Goal: Task Accomplishment & Management: Use online tool/utility

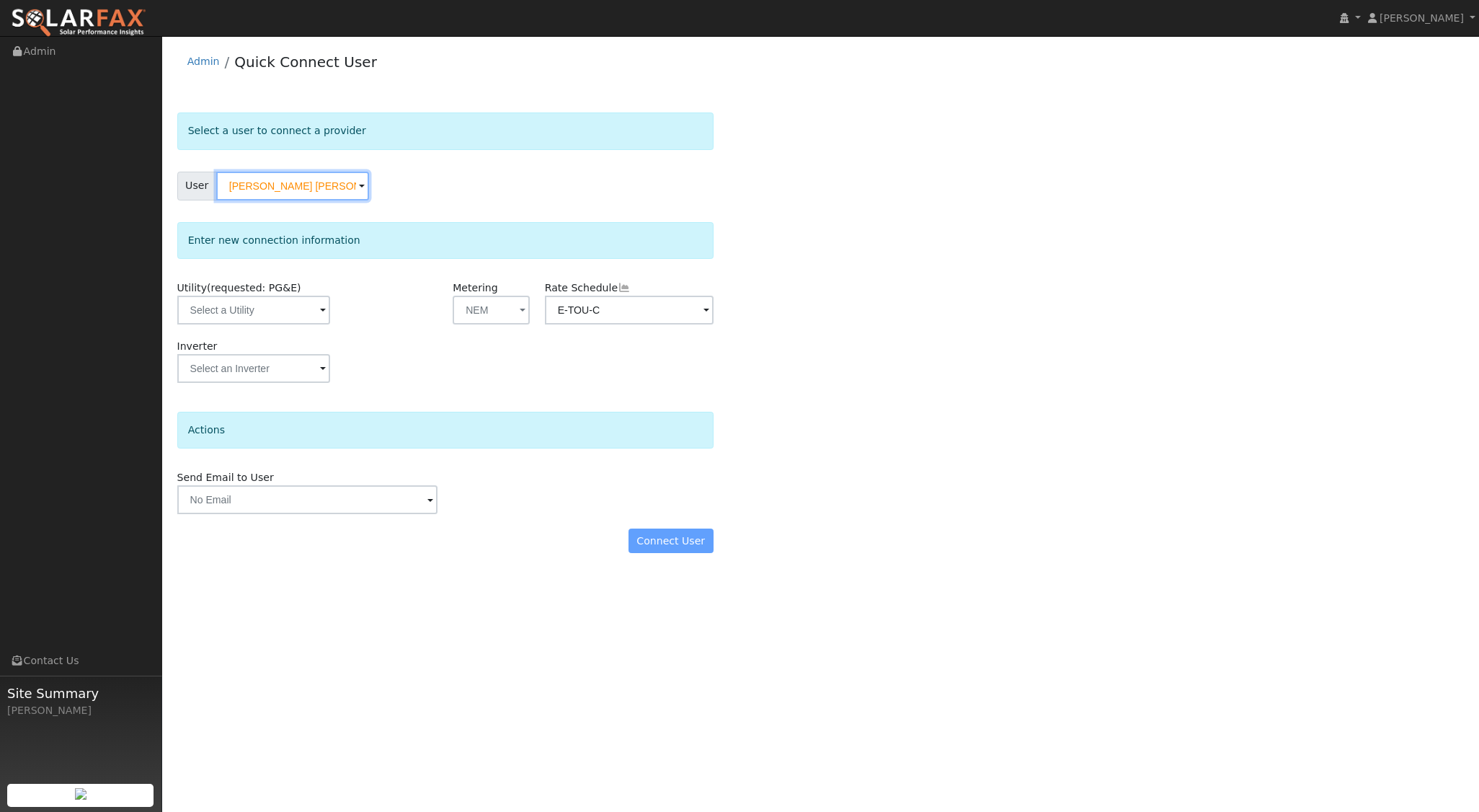
click at [348, 184] on input "Dan Courier Brannon" at bounding box center [293, 186] width 153 height 29
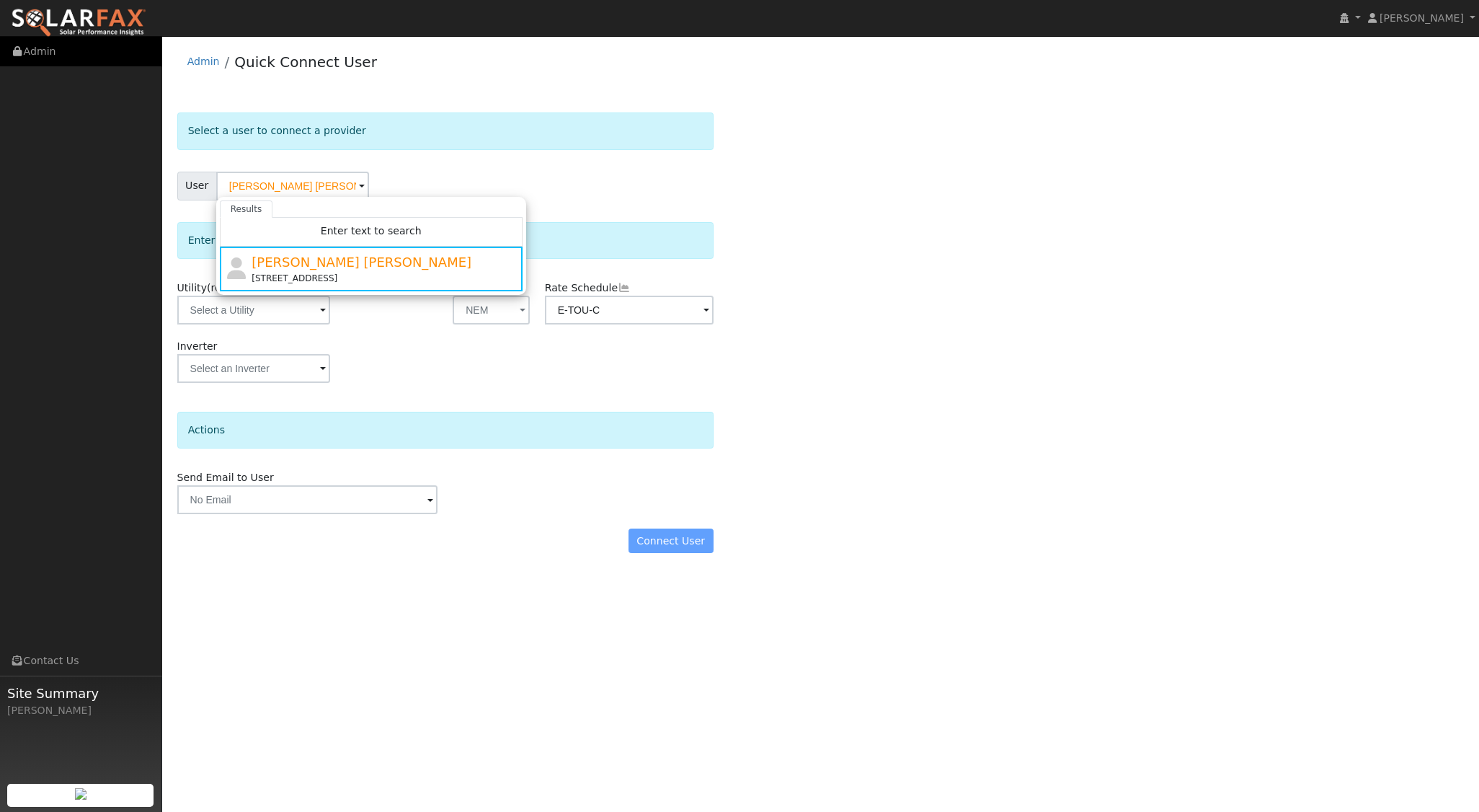
click at [53, 54] on link "Admin" at bounding box center [81, 51] width 162 height 30
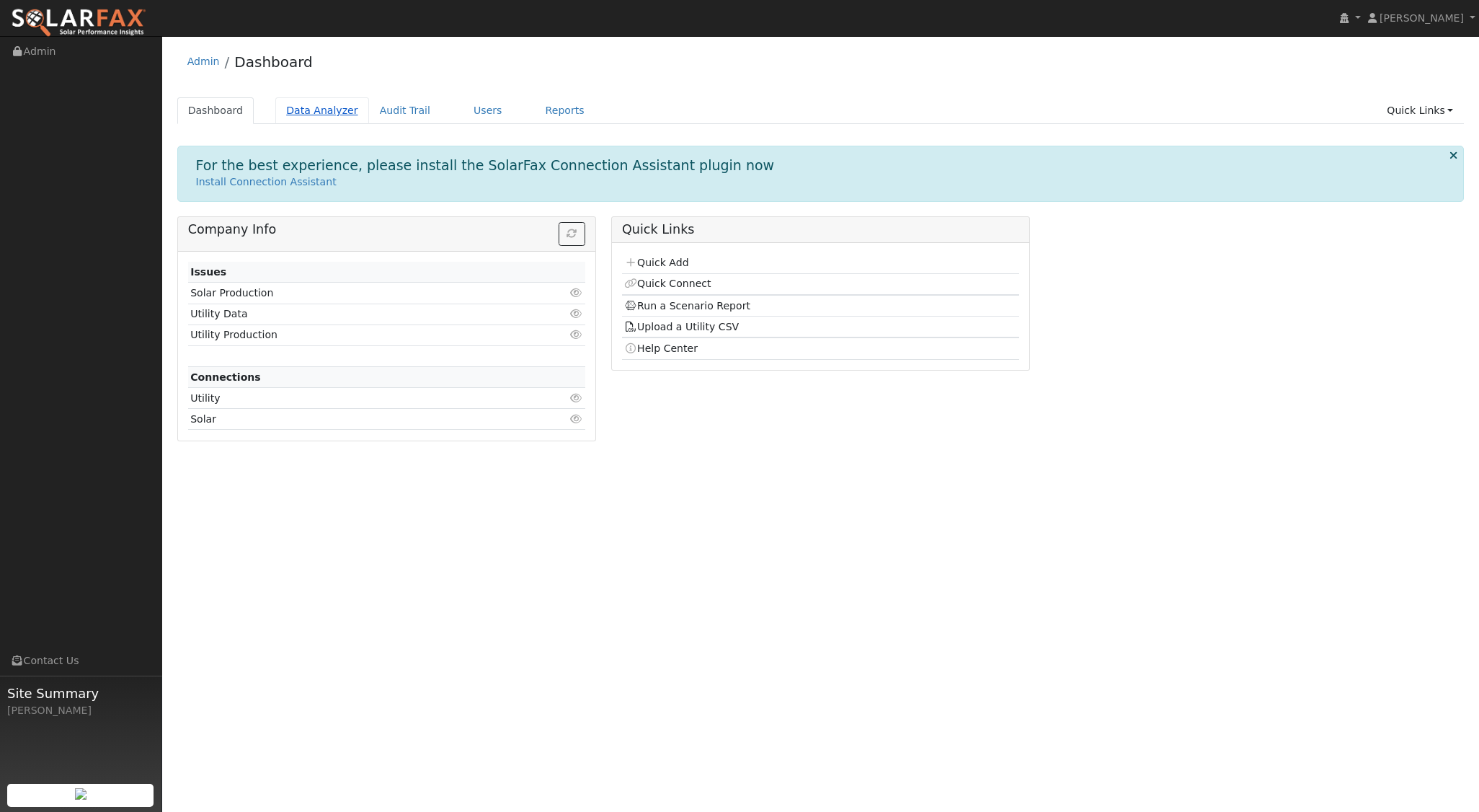
click at [294, 105] on link "Data Analyzer" at bounding box center [322, 110] width 94 height 27
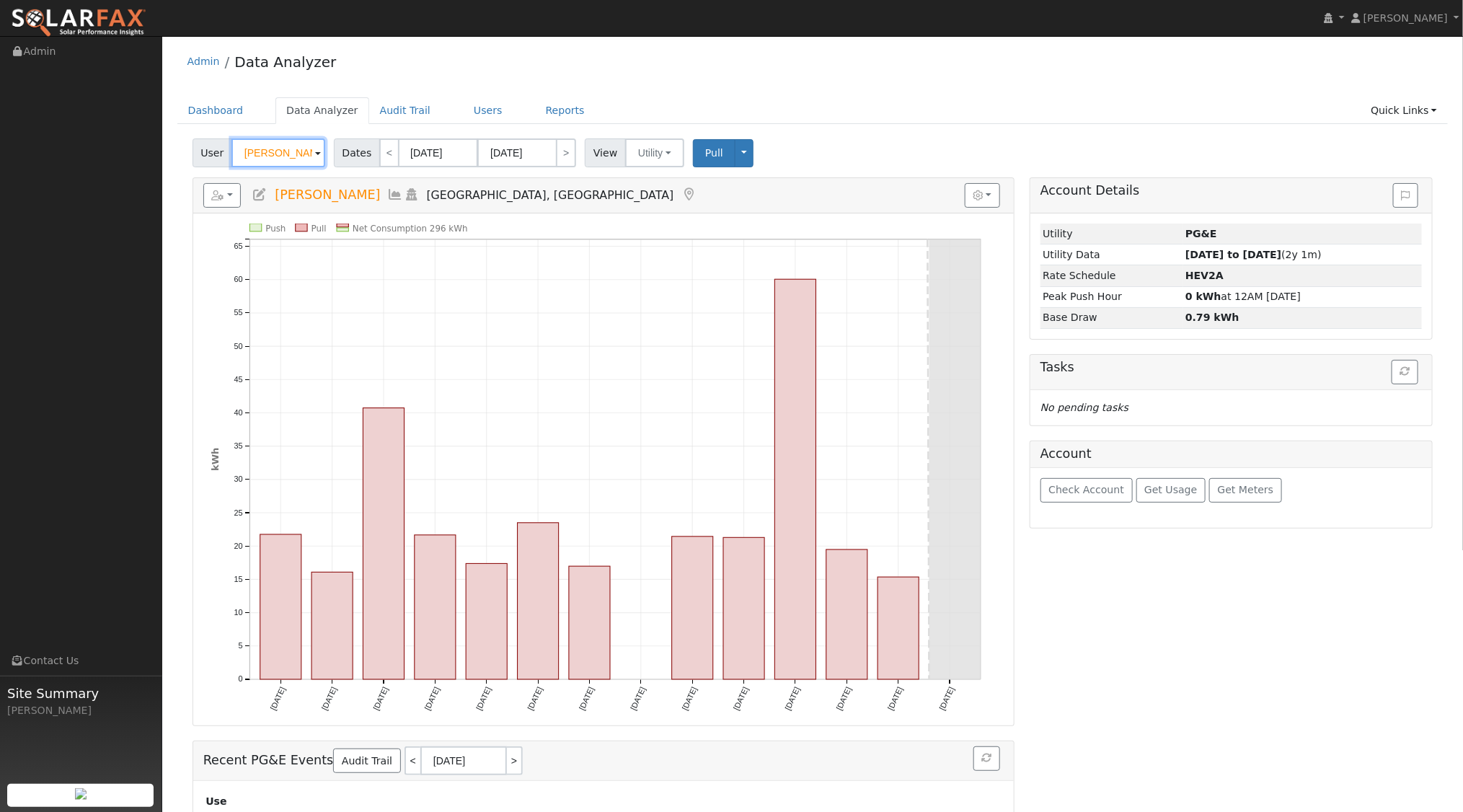
click at [308, 156] on input "[PERSON_NAME]" at bounding box center [278, 152] width 94 height 29
click at [308, 155] on img at bounding box center [308, 152] width 36 height 28
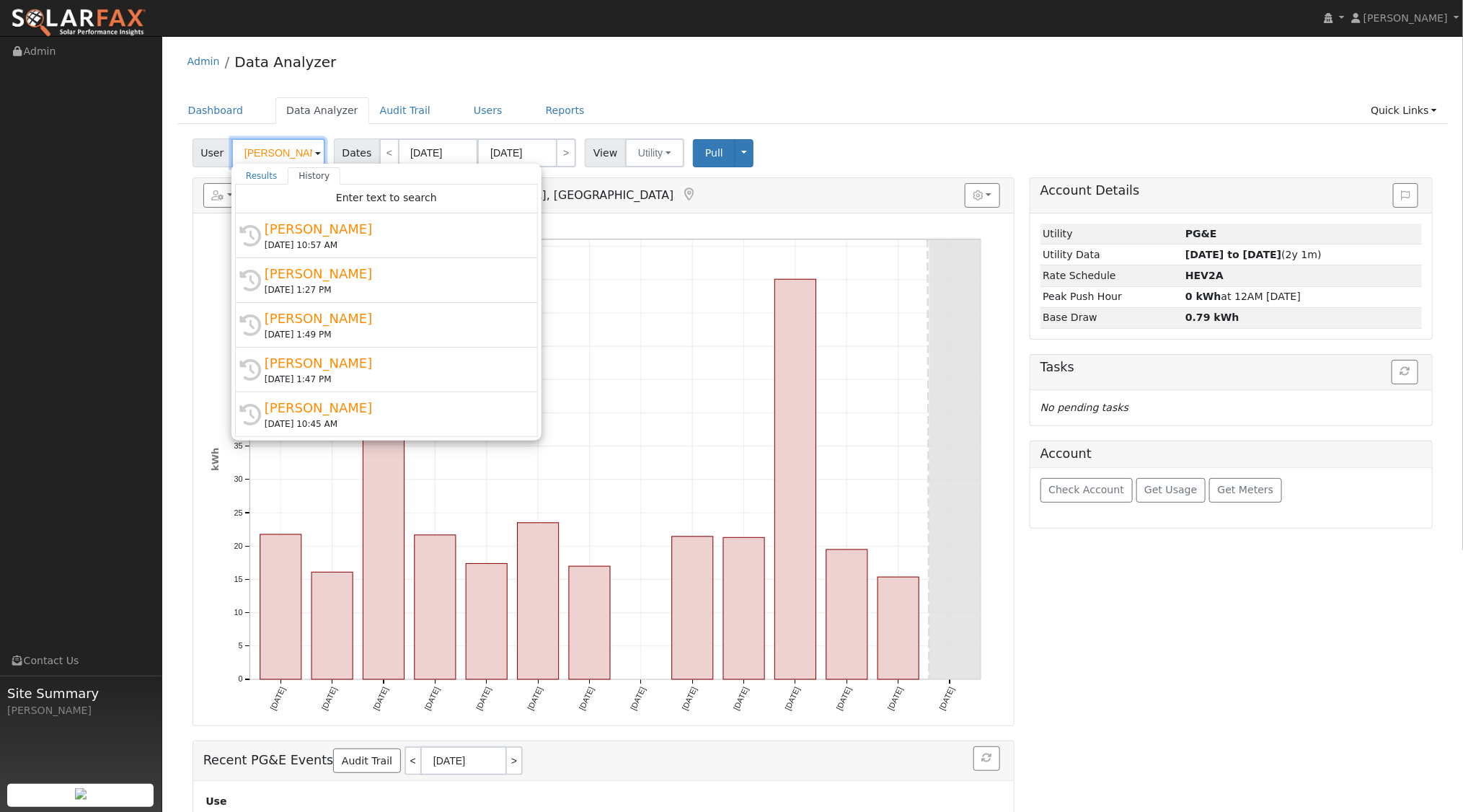
click at [308, 155] on input "Carol MacCurdy" at bounding box center [278, 152] width 94 height 29
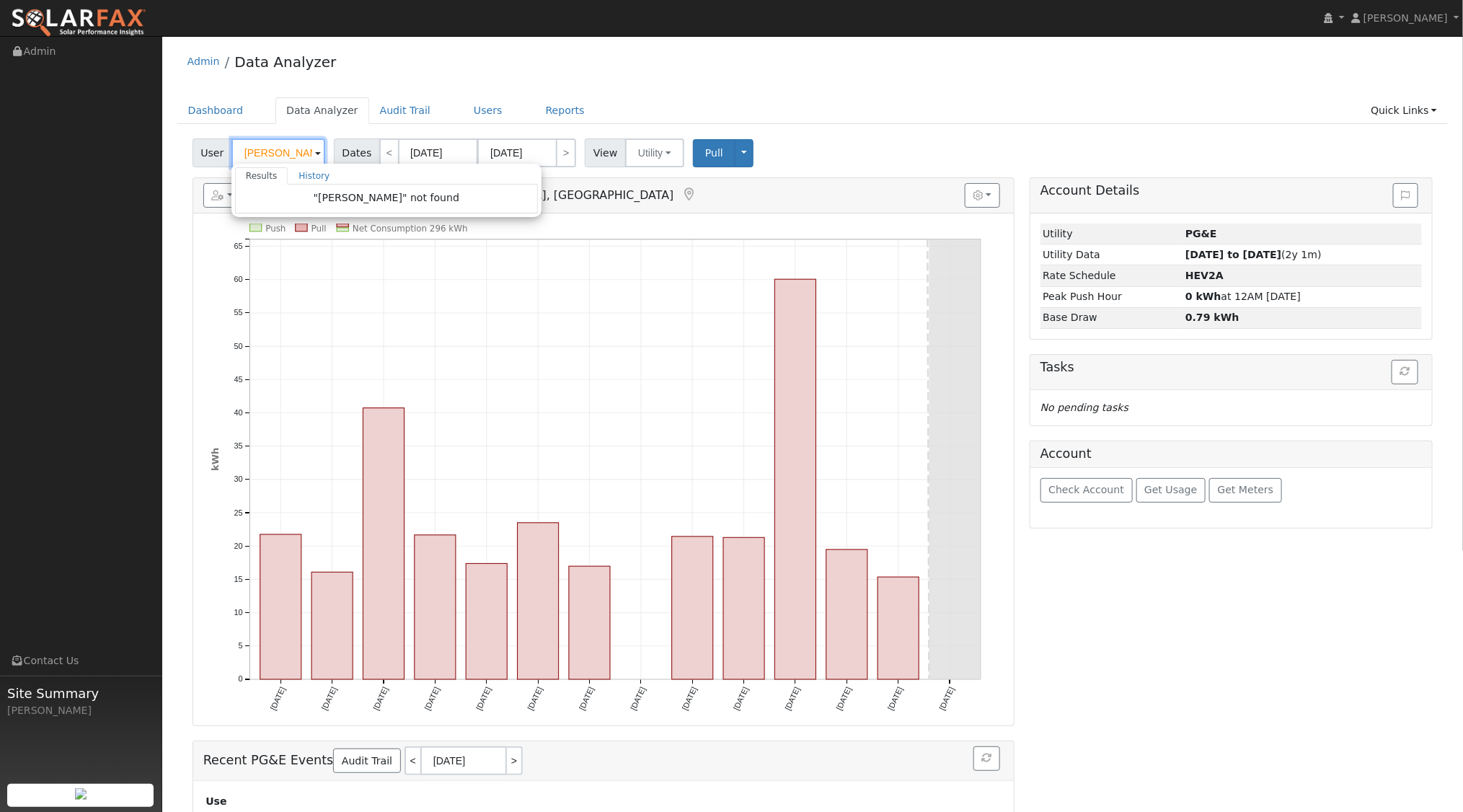
drag, startPoint x: 308, startPoint y: 155, endPoint x: 278, endPoint y: 159, distance: 30.3
click at [278, 159] on input "watson john" at bounding box center [278, 152] width 94 height 29
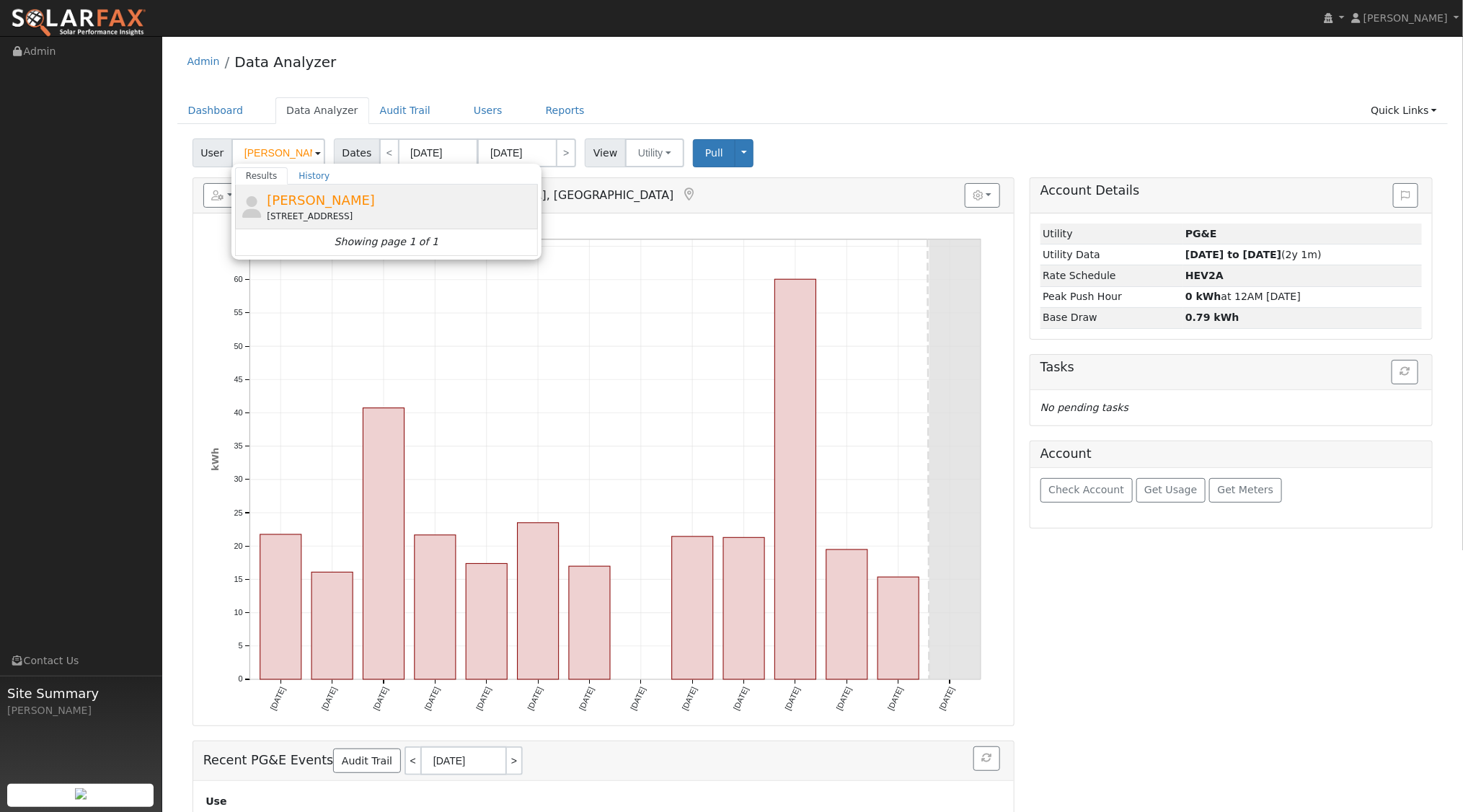
click at [303, 212] on div "9436 Carmel Road, Atascadero, CA 93422" at bounding box center [401, 216] width 268 height 13
type input "john watson"
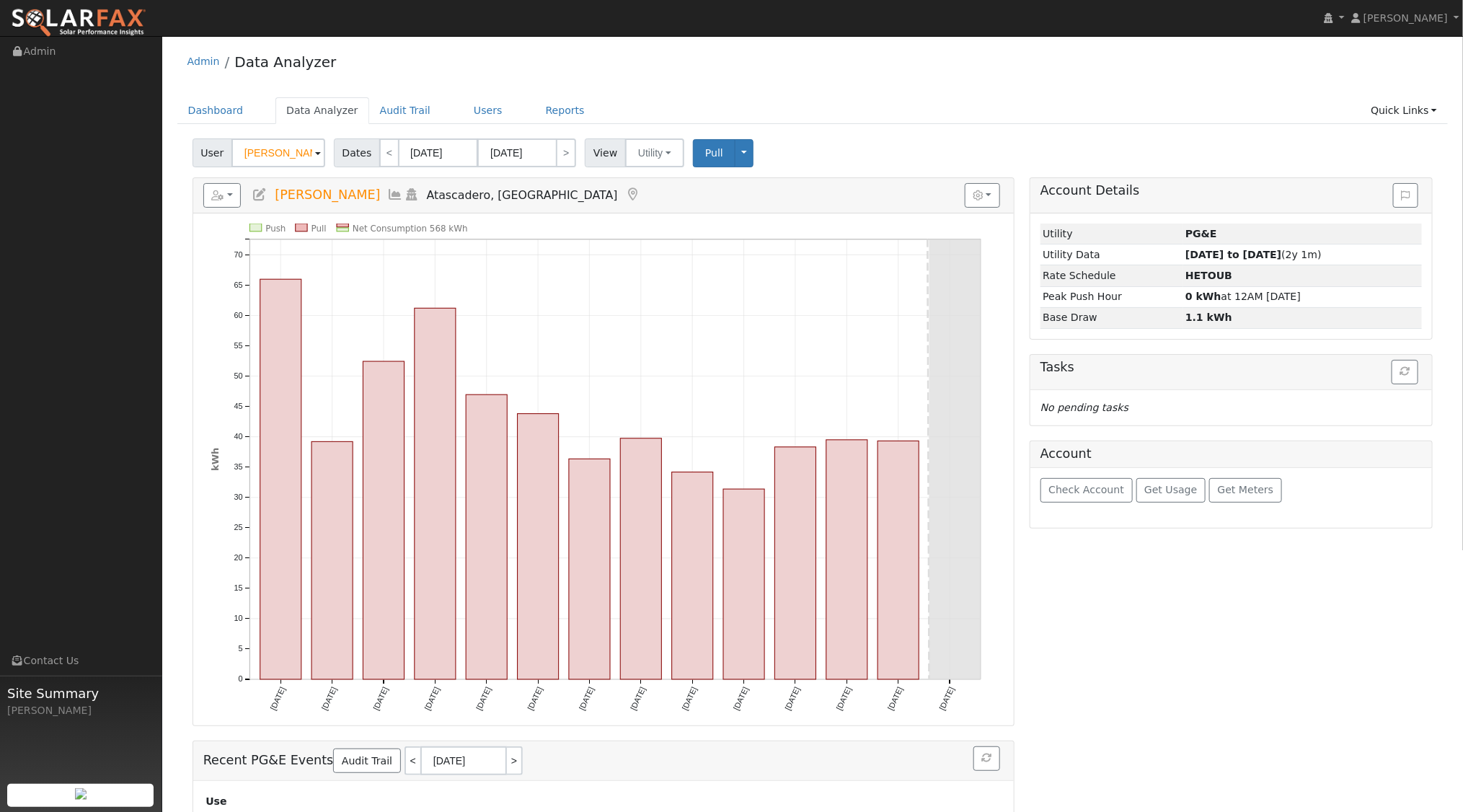
click at [404, 193] on icon at bounding box center [412, 195] width 16 height 13
